Goal: Information Seeking & Learning: Find specific fact

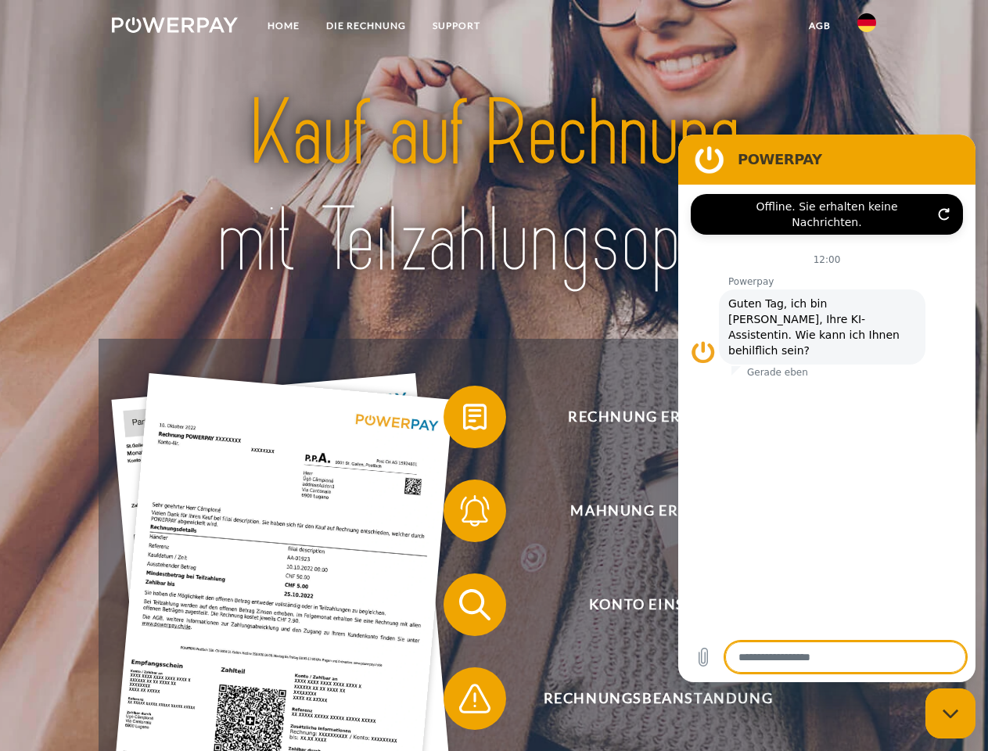
click at [174, 27] on img at bounding box center [175, 25] width 126 height 16
click at [866, 27] on img at bounding box center [866, 22] width 19 height 19
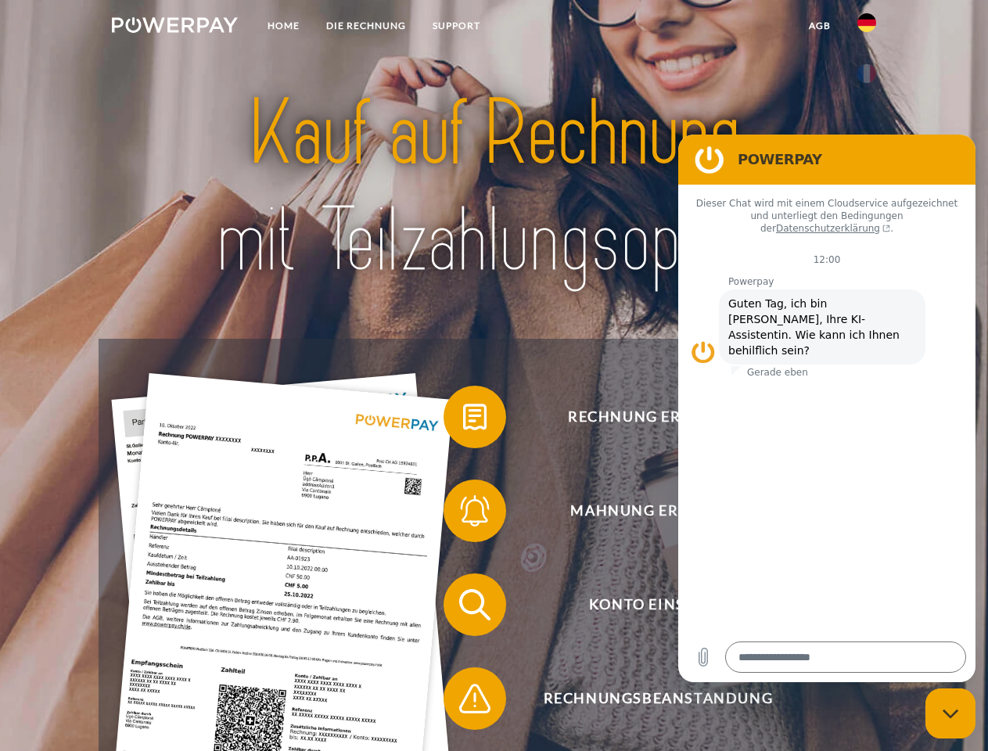
click at [819, 26] on link "agb" at bounding box center [819, 26] width 48 height 28
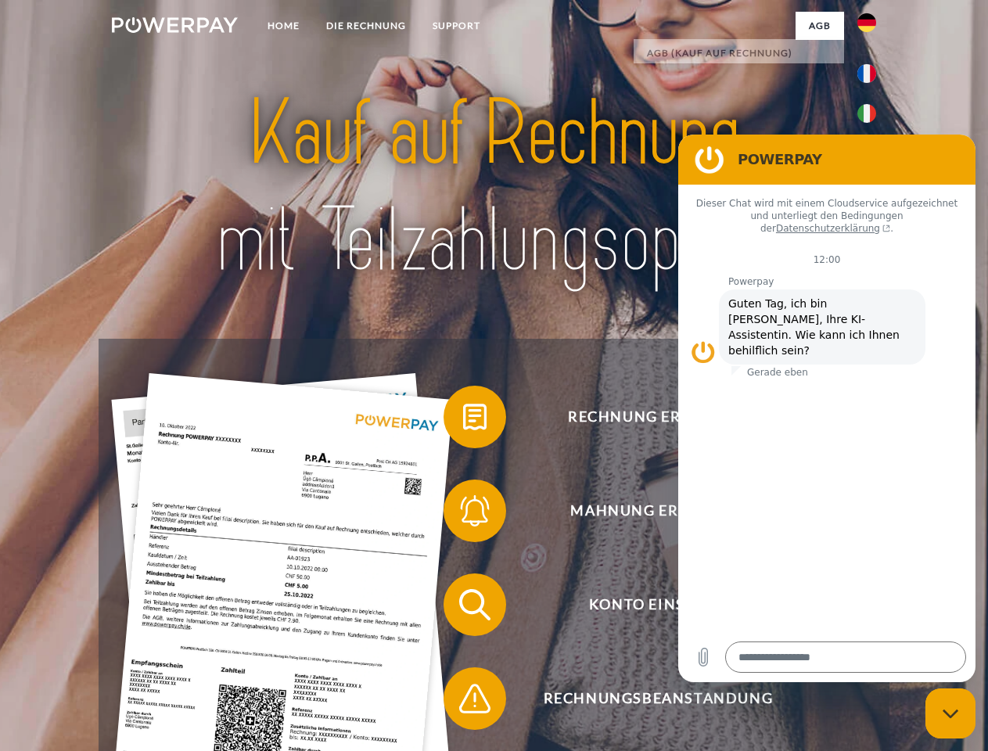
click at [463, 420] on span at bounding box center [451, 417] width 78 height 78
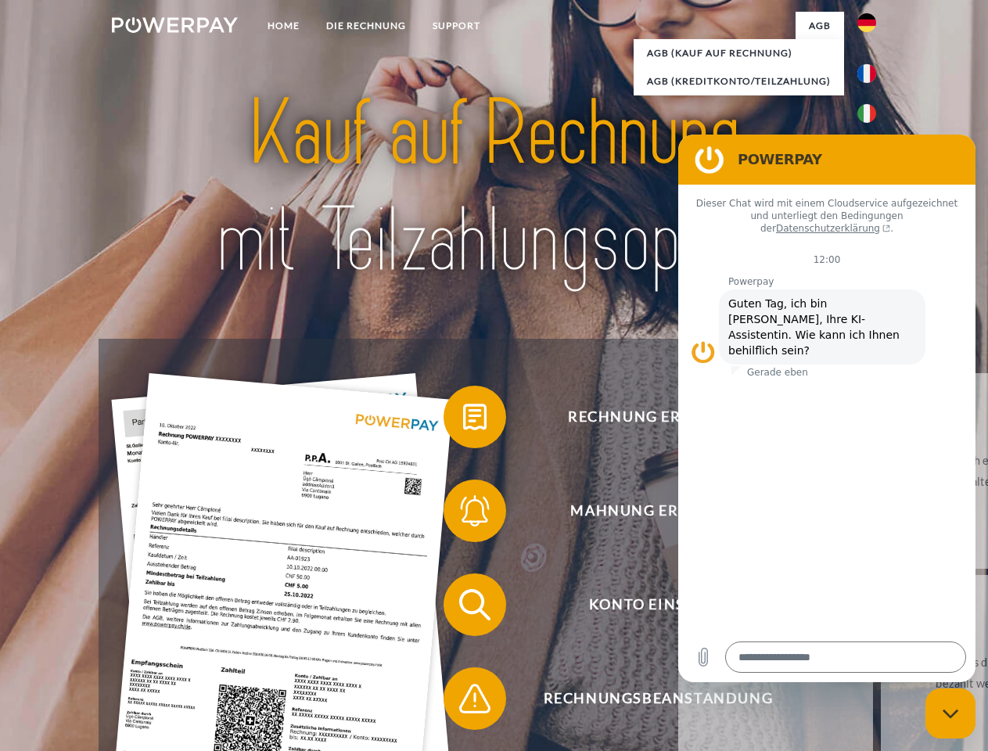
click at [463, 514] on div "Rechnung erhalten? Mahnung erhalten? Konto einsehen" at bounding box center [494, 652] width 790 height 626
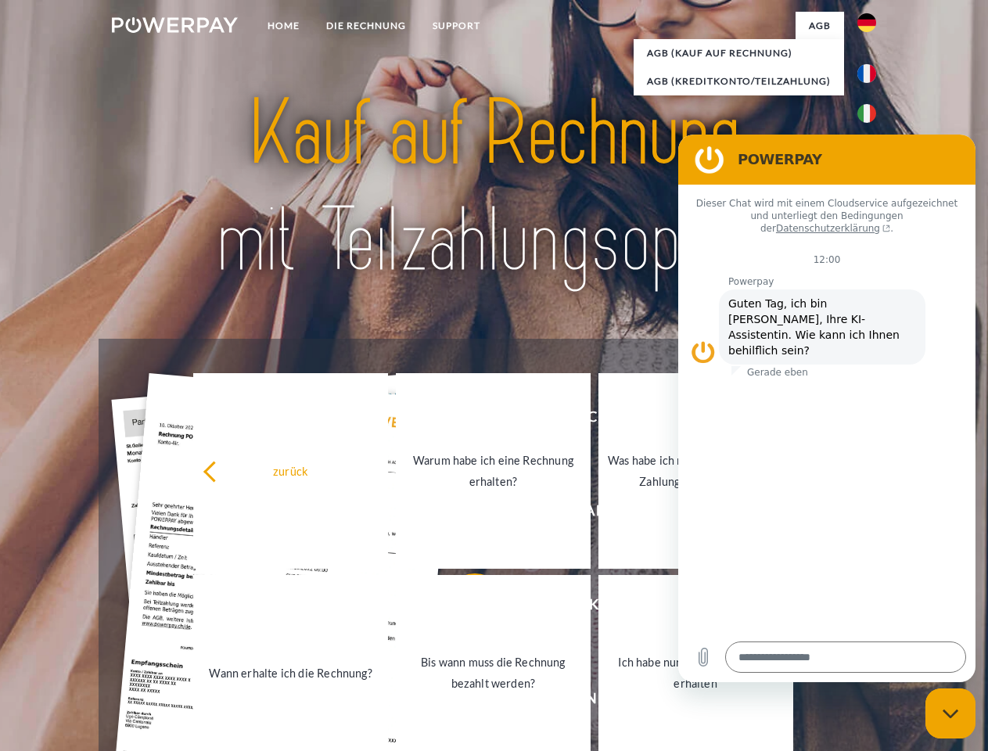
click at [463, 608] on link "Bis wann muss die Rechnung bezahlt werden?" at bounding box center [493, 672] width 195 height 195
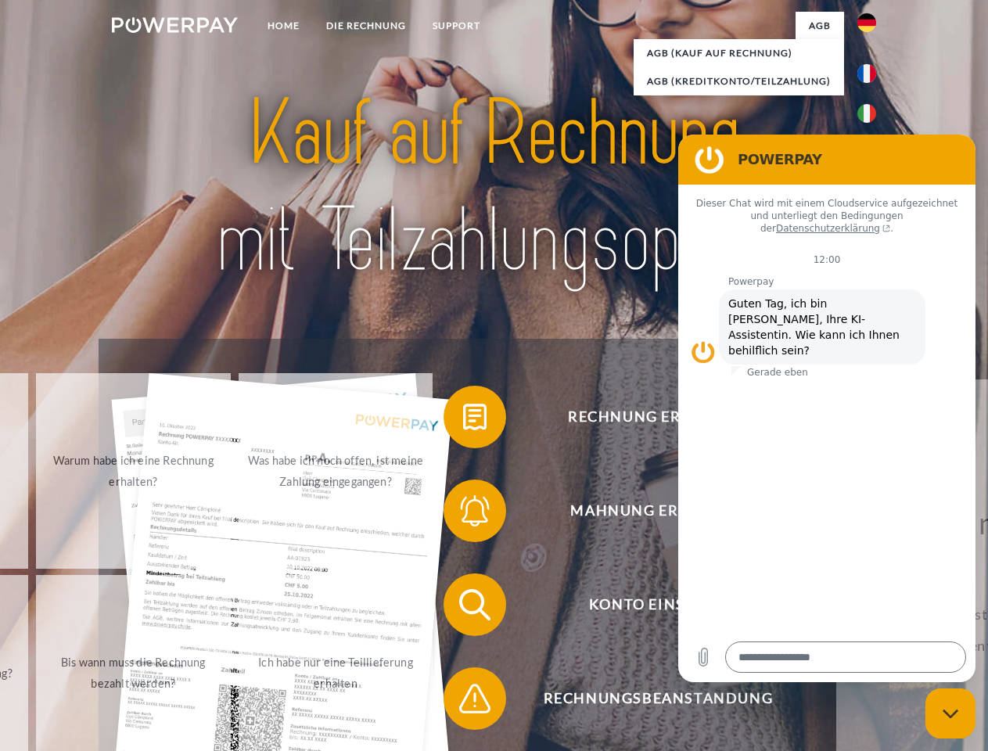
click at [463, 701] on span at bounding box center [451, 698] width 78 height 78
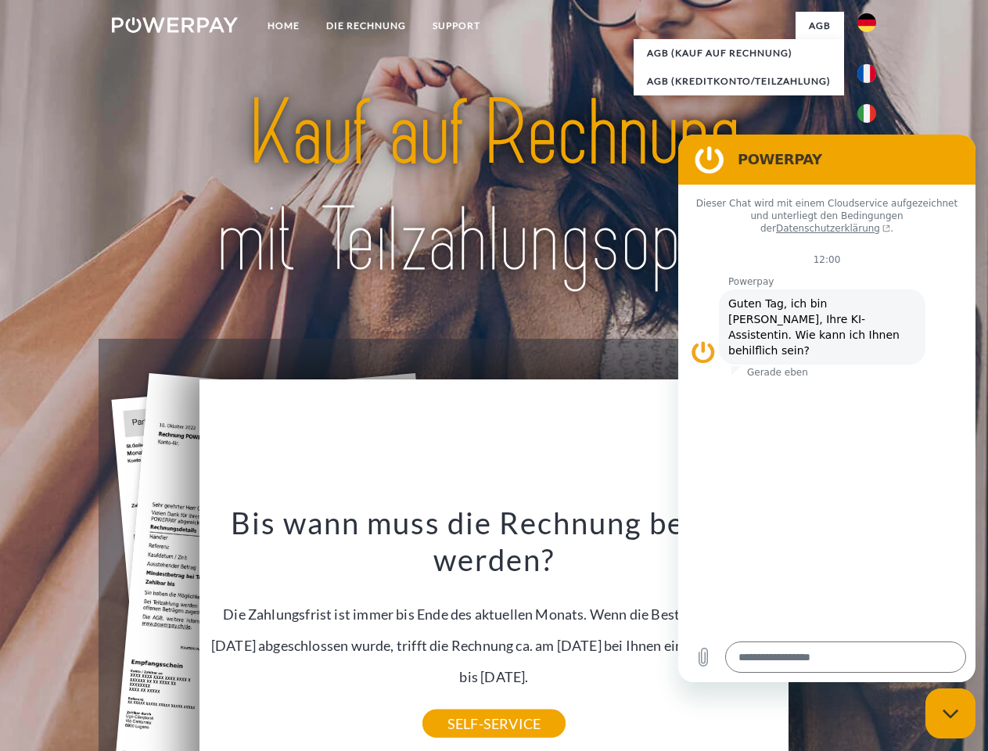
click at [950, 713] on icon "Messaging-Fenster schließen" at bounding box center [950, 713] width 16 height 10
type textarea "*"
